Goal: Task Accomplishment & Management: Use online tool/utility

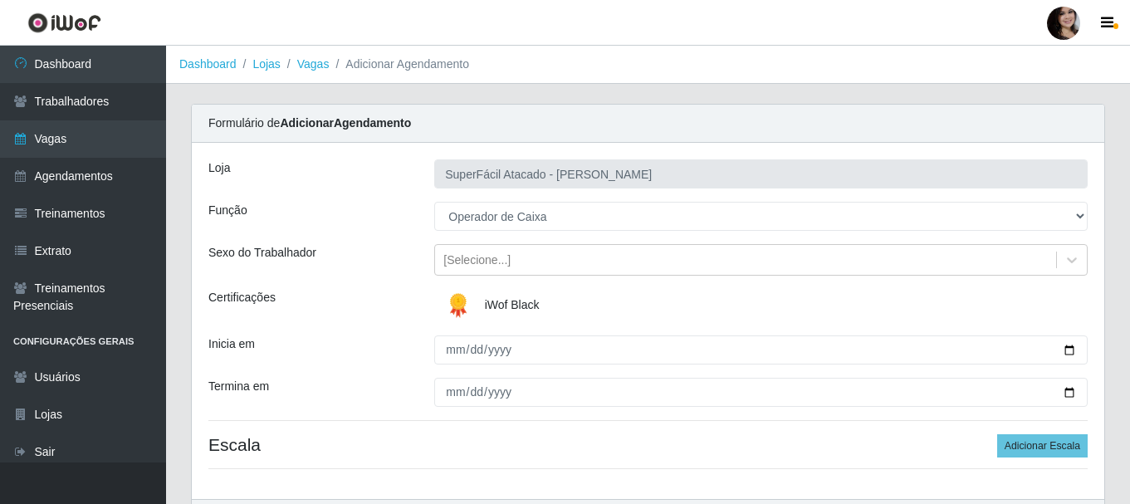
select select "22"
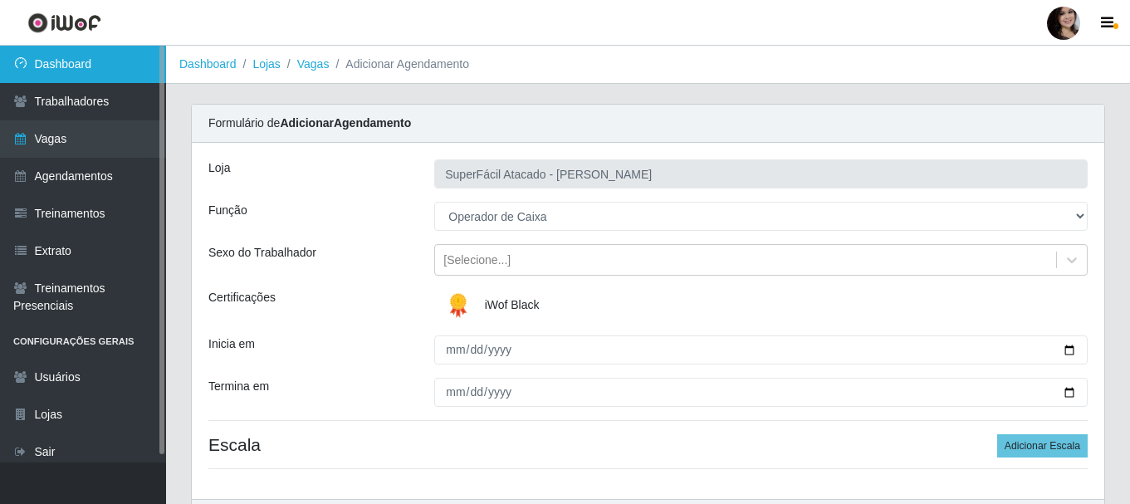
click at [71, 68] on link "Dashboard" at bounding box center [83, 64] width 166 height 37
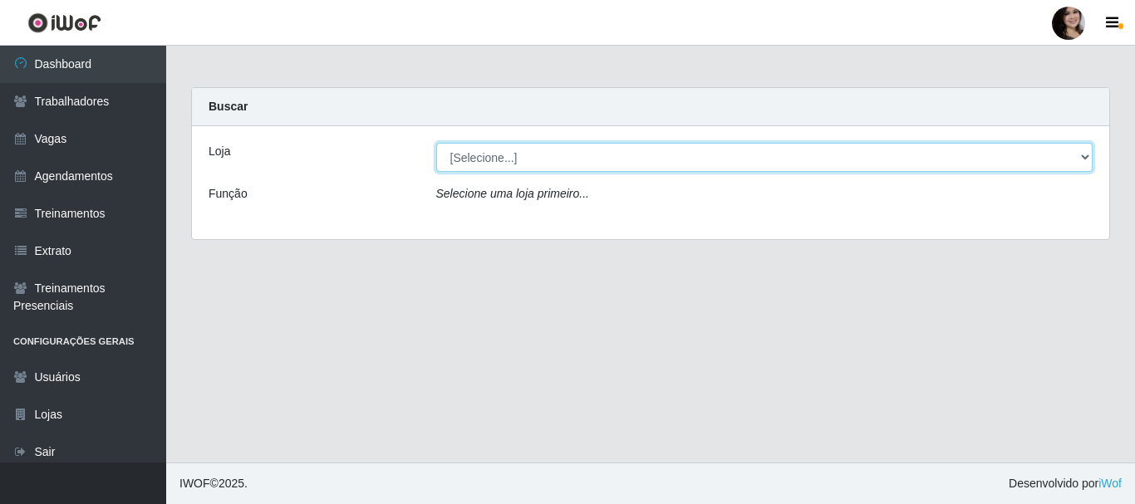
click at [537, 153] on select "[Selecione...] SuperFácil Atacado - [PERSON_NAME]" at bounding box center [764, 157] width 657 height 29
select select "399"
click at [436, 143] on select "[Selecione...] SuperFácil Atacado - [PERSON_NAME]" at bounding box center [764, 157] width 657 height 29
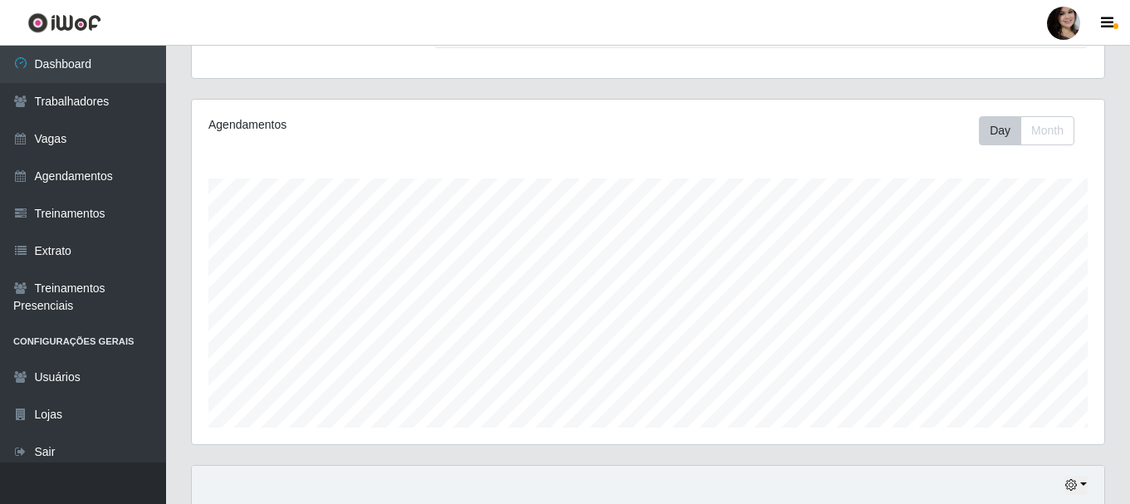
scroll to position [451, 0]
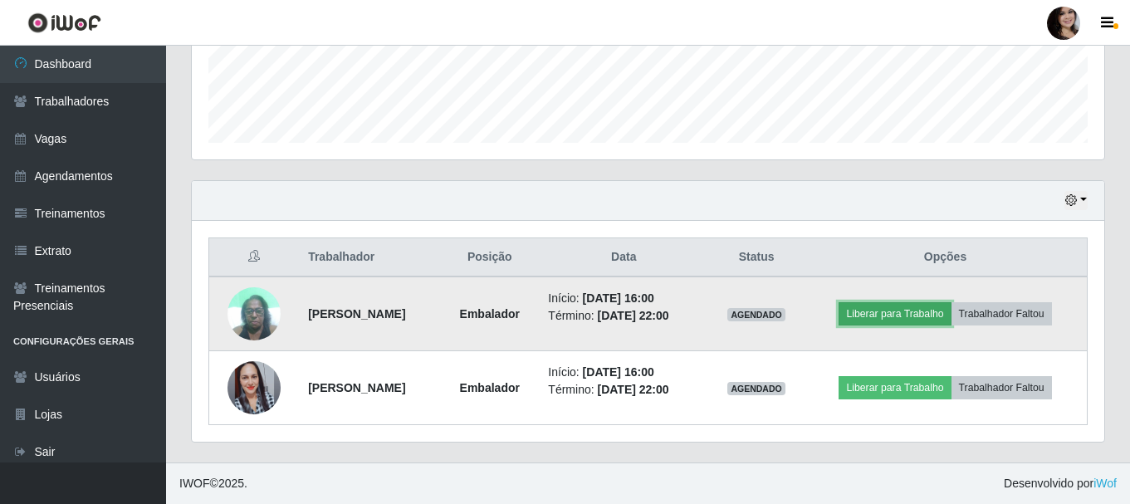
click at [900, 310] on button "Liberar para Trabalho" at bounding box center [895, 313] width 112 height 23
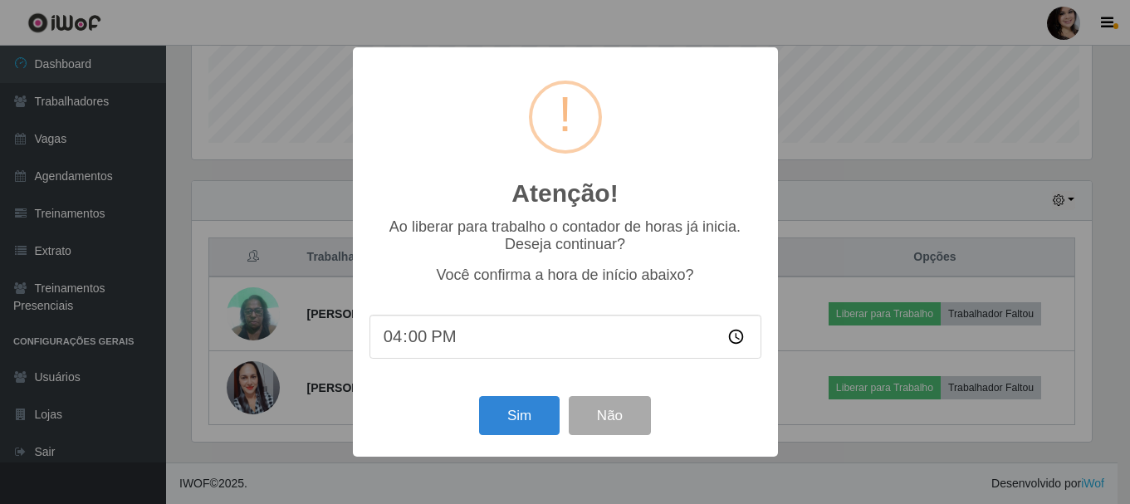
scroll to position [345, 905]
click at [523, 409] on button "Sim" at bounding box center [521, 415] width 81 height 39
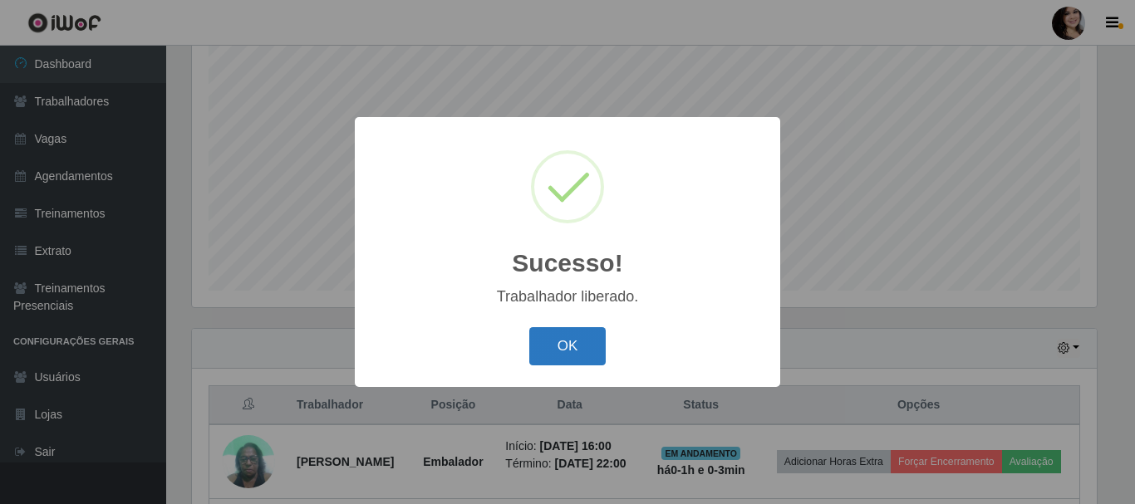
click at [581, 347] on button "OK" at bounding box center [567, 346] width 77 height 39
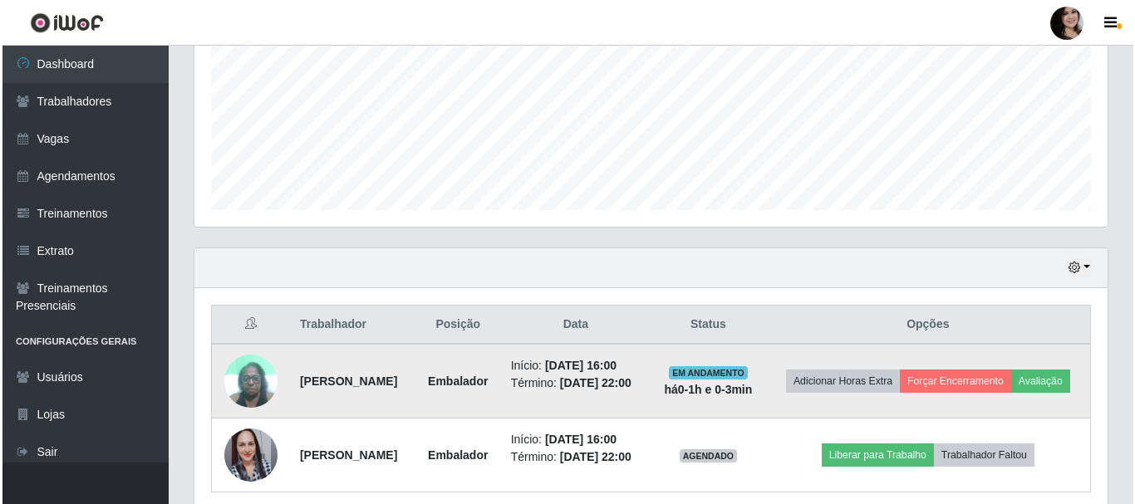
scroll to position [476, 0]
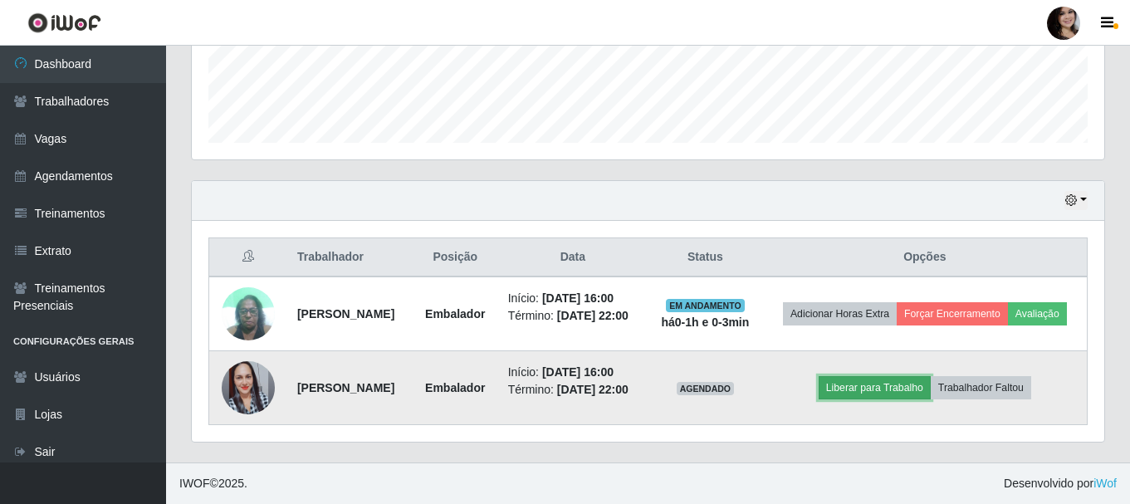
click at [874, 380] on button "Liberar para Trabalho" at bounding box center [875, 387] width 112 height 23
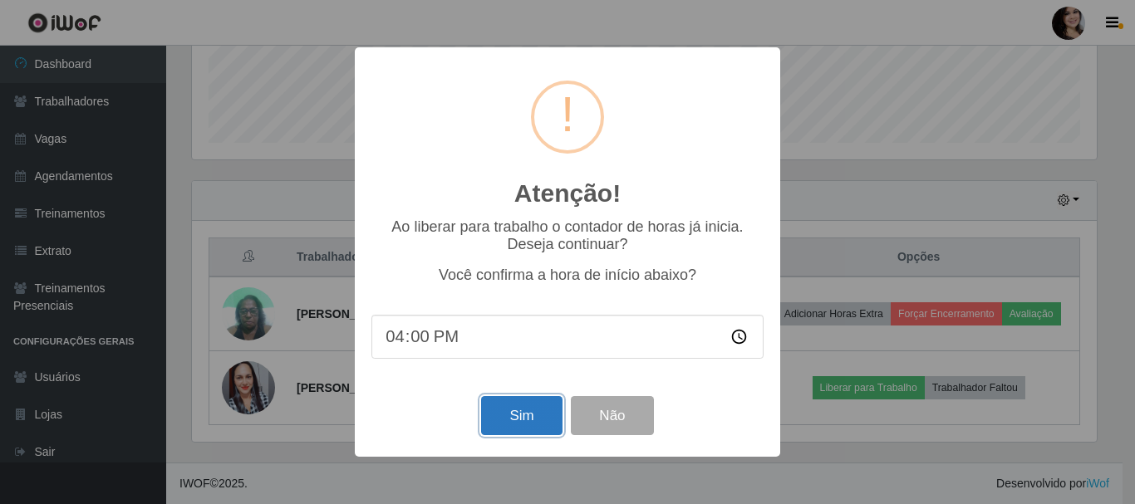
click at [527, 413] on button "Sim" at bounding box center [521, 415] width 81 height 39
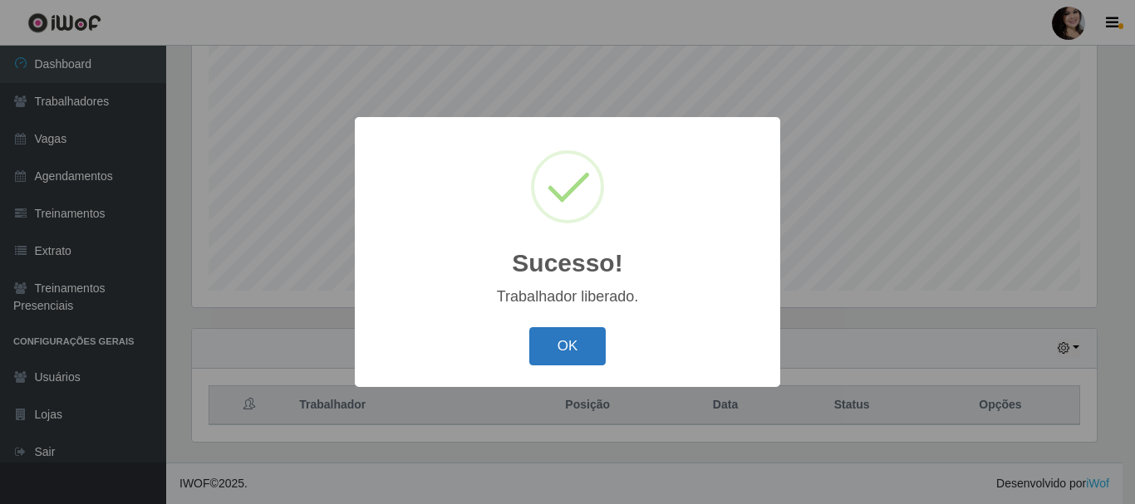
click at [567, 351] on button "OK" at bounding box center [567, 346] width 77 height 39
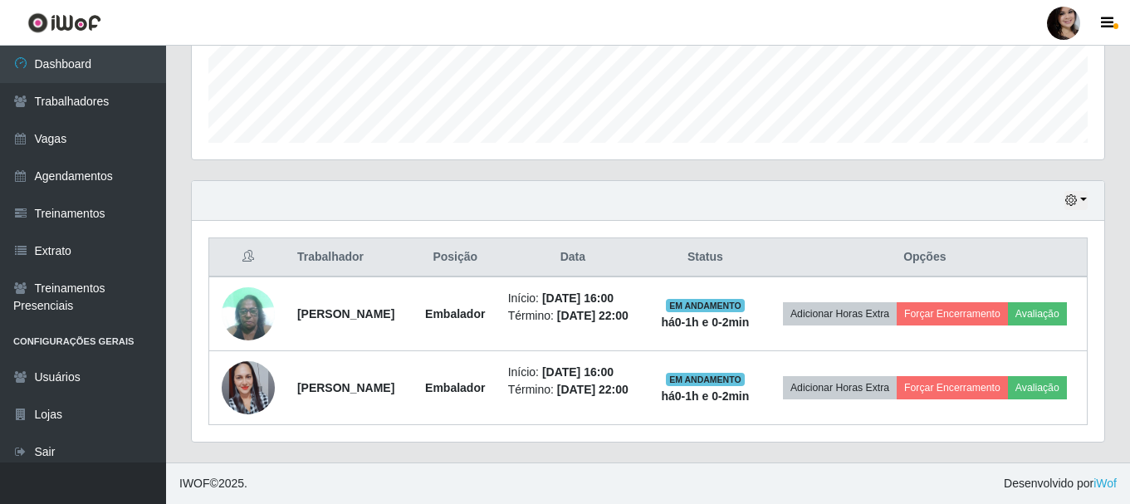
scroll to position [476, 0]
